Goal: Information Seeking & Learning: Find specific fact

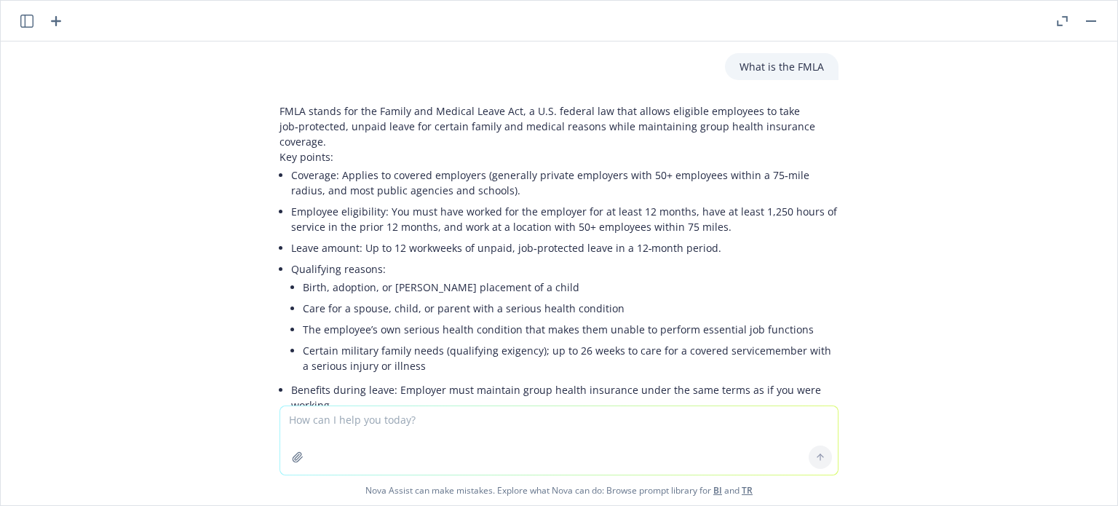
scroll to position [1412, 0]
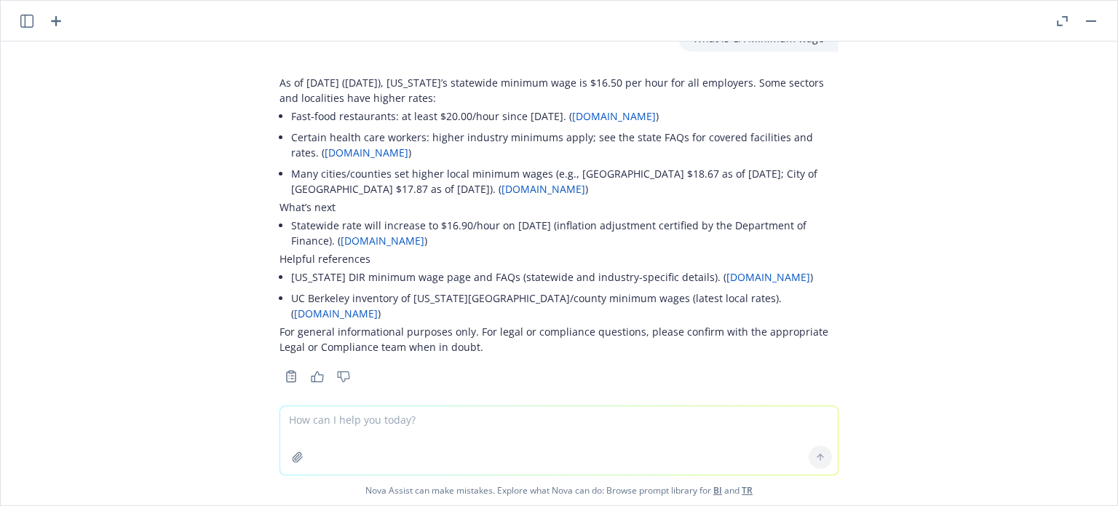
click at [419, 427] on textarea at bounding box center [559, 440] width 558 height 68
click at [349, 422] on textarea "What are the paid sick leave laws in the U.S.?" at bounding box center [559, 440] width 558 height 68
type textarea "What are the city and state paid sick leave laws in the U.S.?"
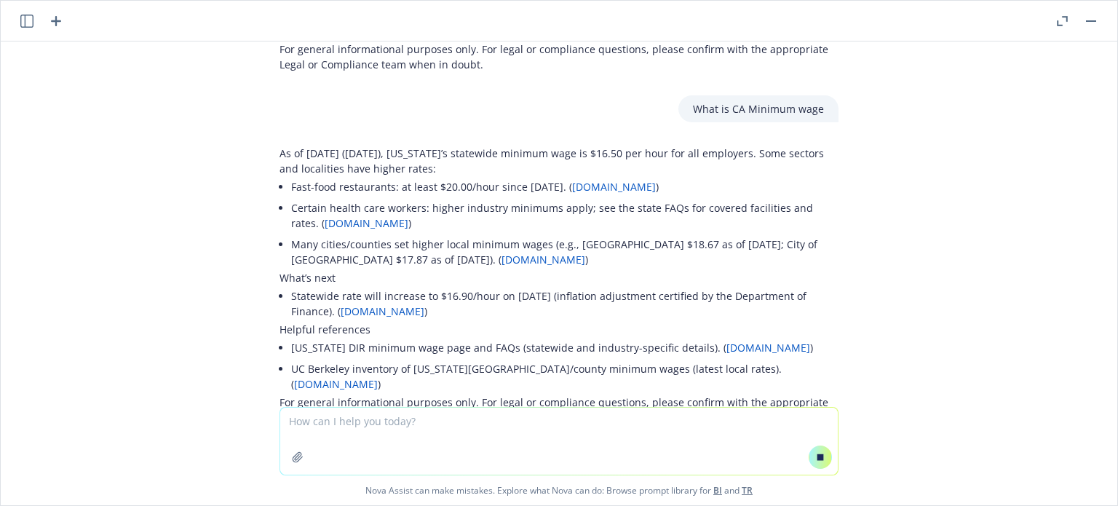
scroll to position [1280, 0]
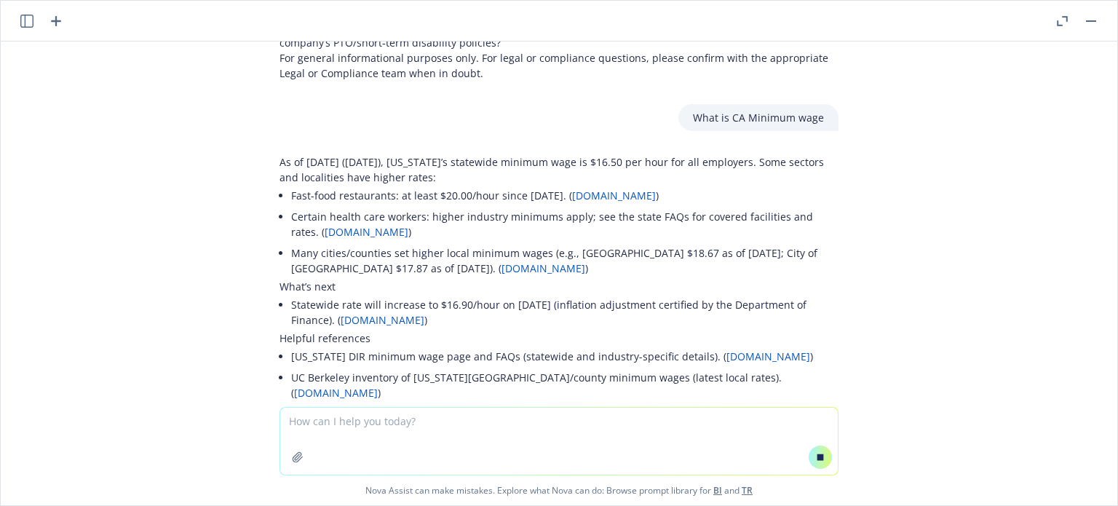
click at [460, 357] on li "[US_STATE] DIR minimum wage page and FAQs (statewide and industry-specific deta…" at bounding box center [565, 356] width 548 height 21
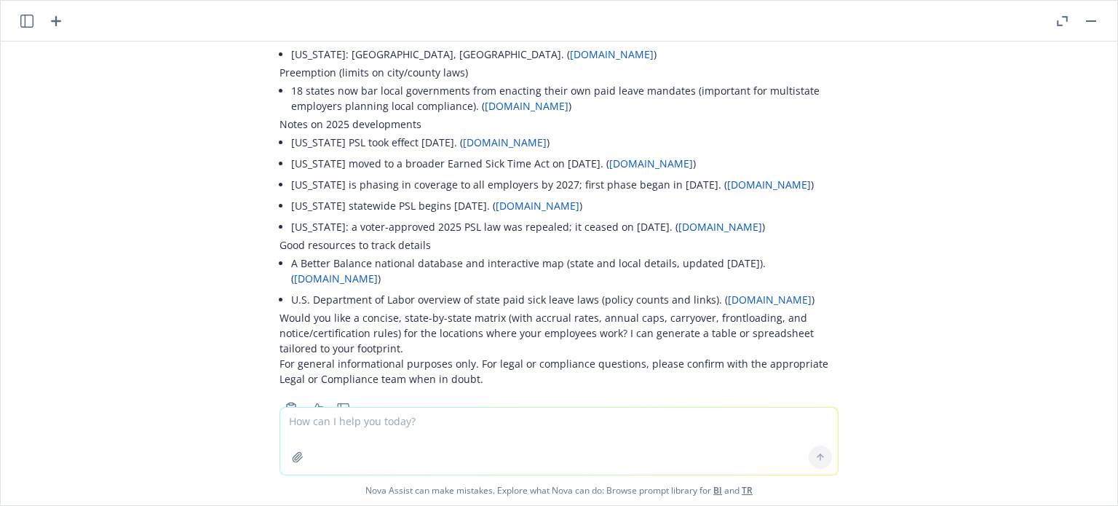
scroll to position [2531, 0]
click at [340, 425] on textarea at bounding box center [559, 441] width 558 height 67
click at [340, 425] on textarea "save as e" at bounding box center [559, 440] width 558 height 68
type textarea "save as excel spreadsheet"
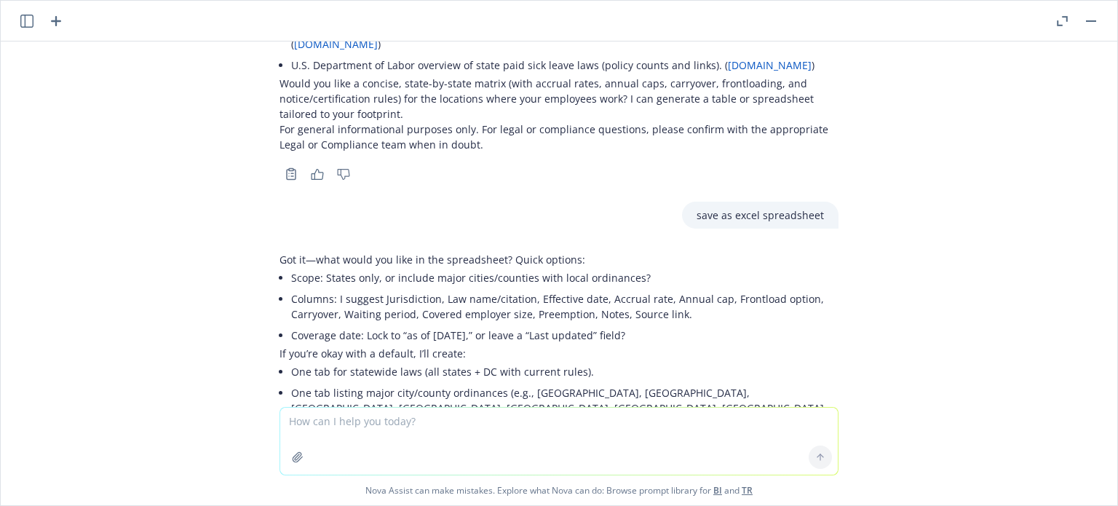
scroll to position [2834, 0]
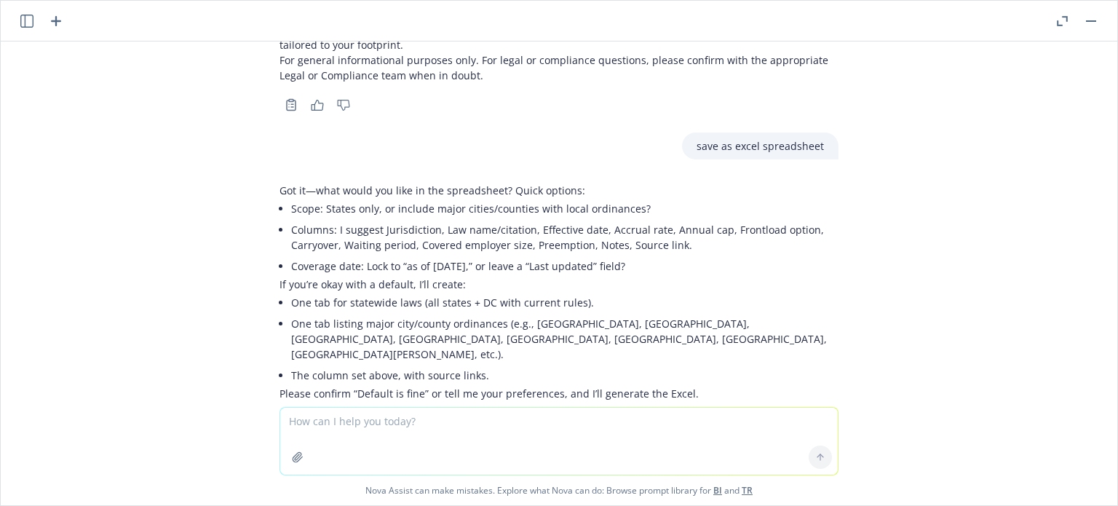
click at [383, 430] on textarea at bounding box center [559, 441] width 558 height 67
type textarea "Default is fine"
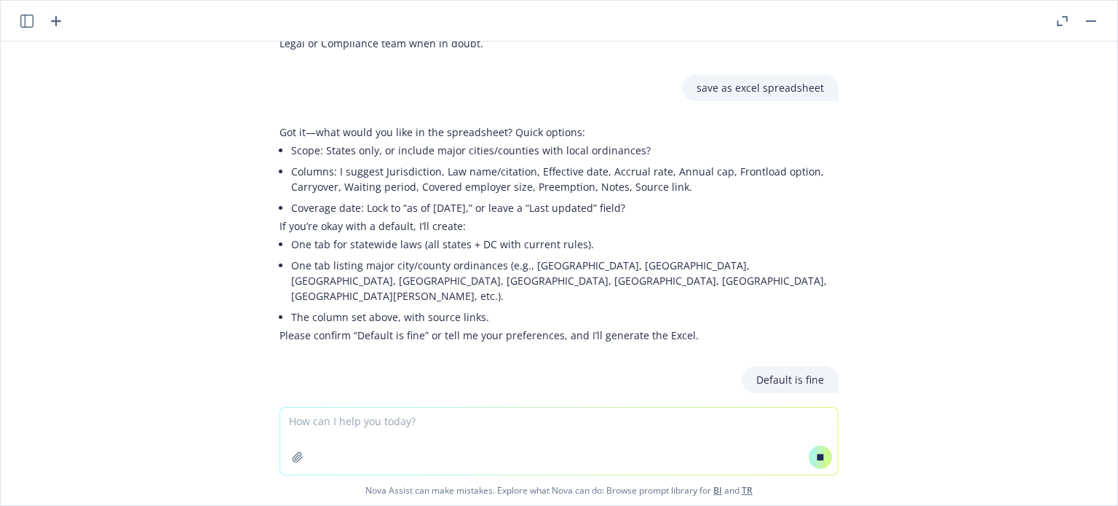
scroll to position [2796, 0]
